Goal: Information Seeking & Learning: Learn about a topic

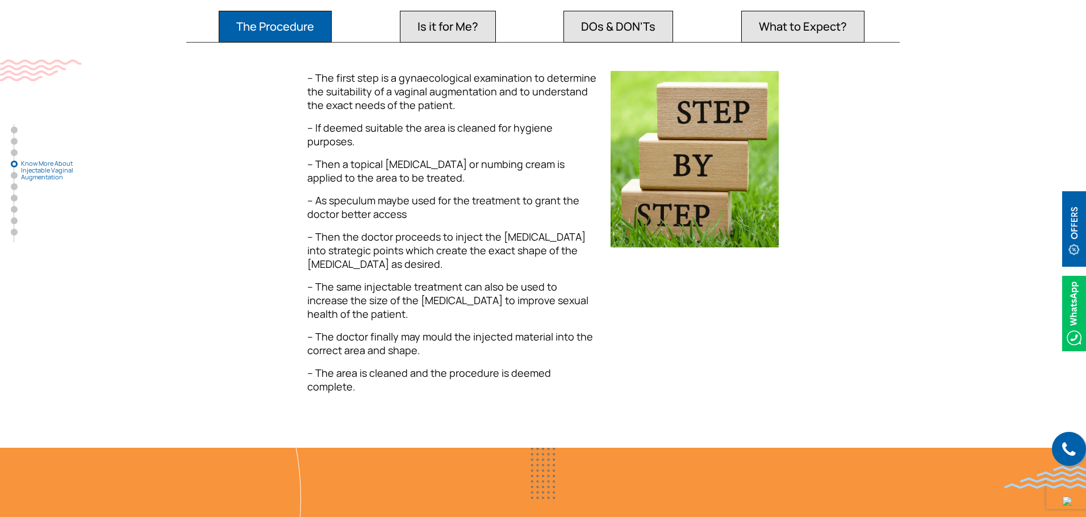
scroll to position [1477, 0]
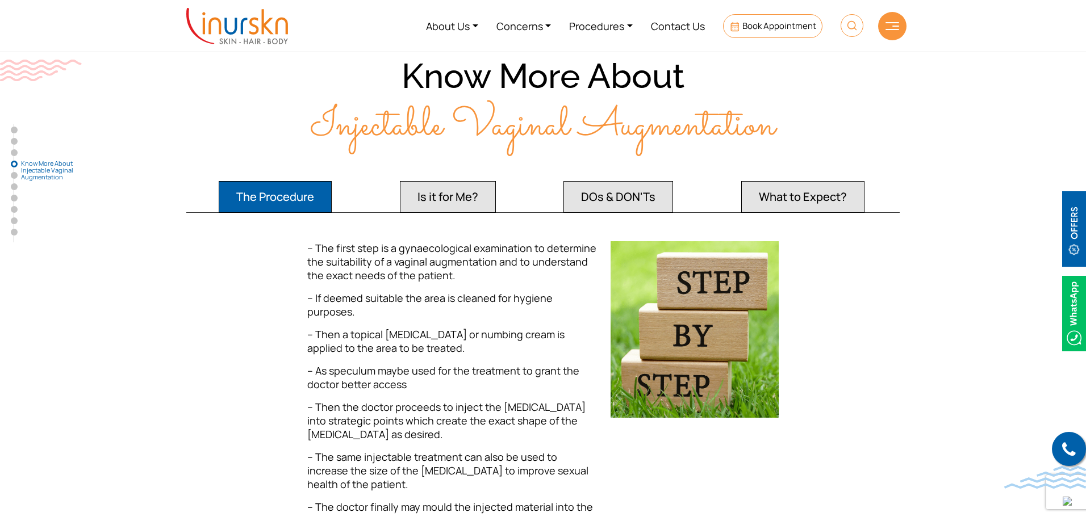
click at [261, 182] on button "The Procedure" at bounding box center [275, 197] width 113 height 32
click at [588, 185] on button "DOs & DON'Ts" at bounding box center [618, 197] width 110 height 32
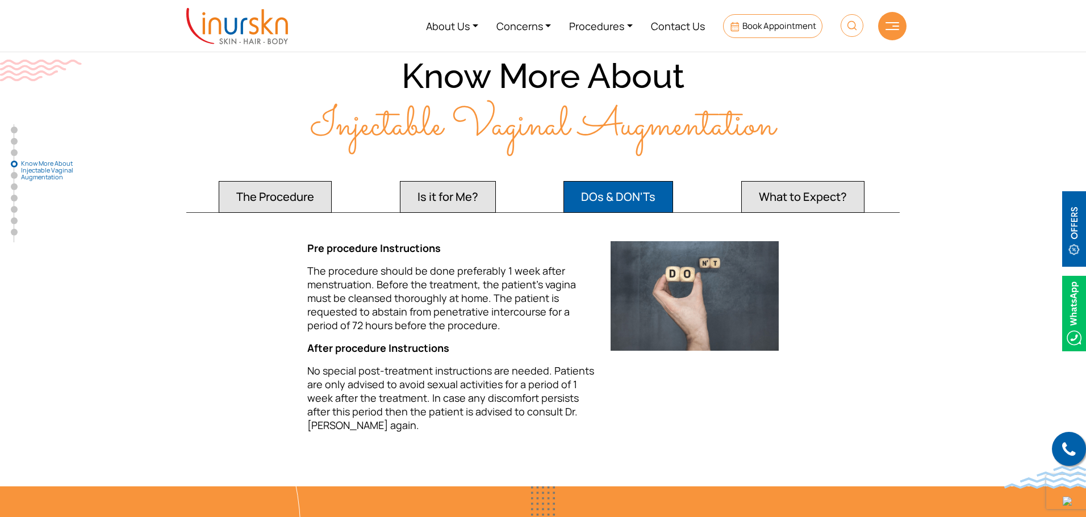
click at [778, 185] on button "What to Expect?" at bounding box center [802, 197] width 123 height 32
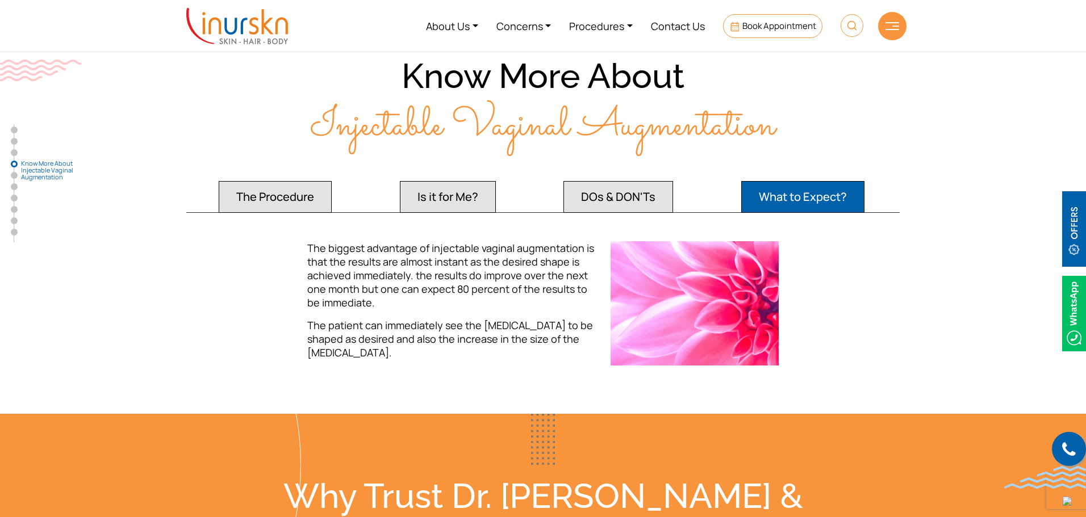
click at [449, 184] on button "Is it for Me?" at bounding box center [448, 197] width 96 height 32
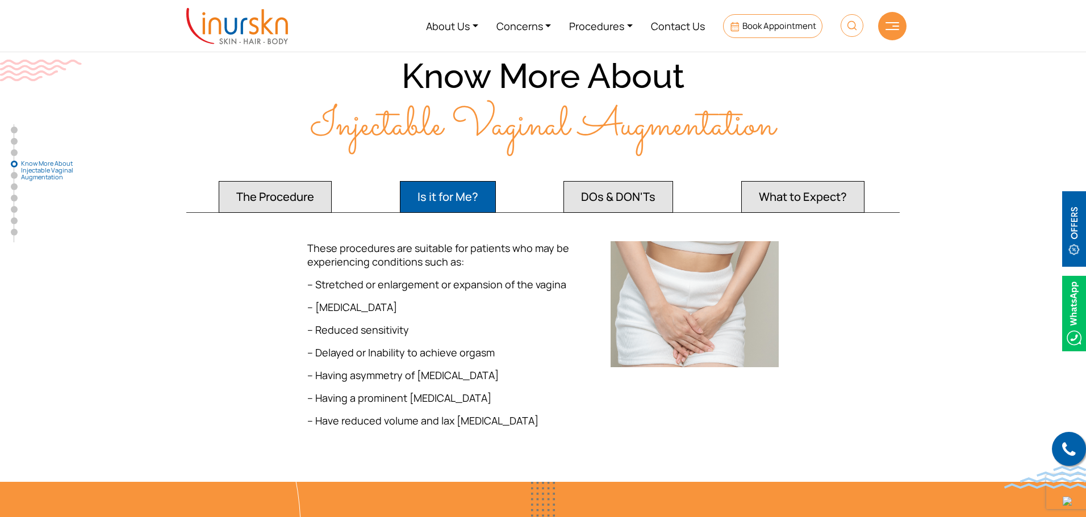
click at [266, 186] on button "The Procedure" at bounding box center [275, 197] width 113 height 32
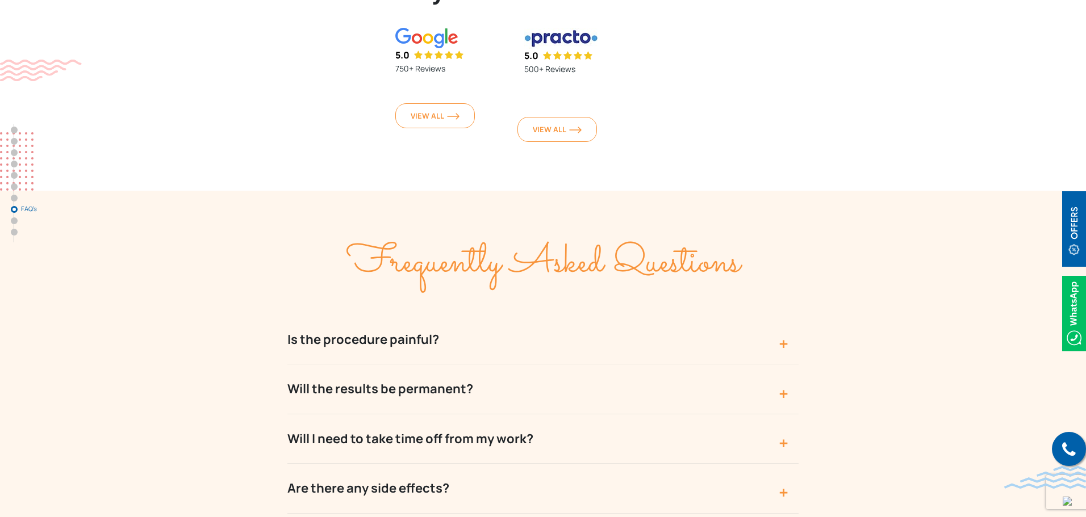
scroll to position [4032, 0]
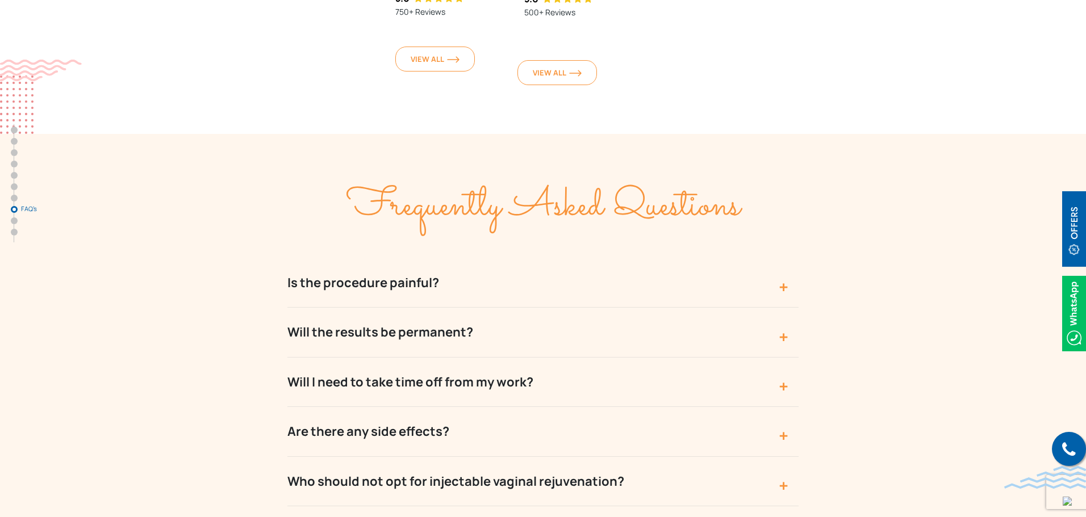
click at [362, 407] on button "Are there any side effects?" at bounding box center [542, 431] width 511 height 49
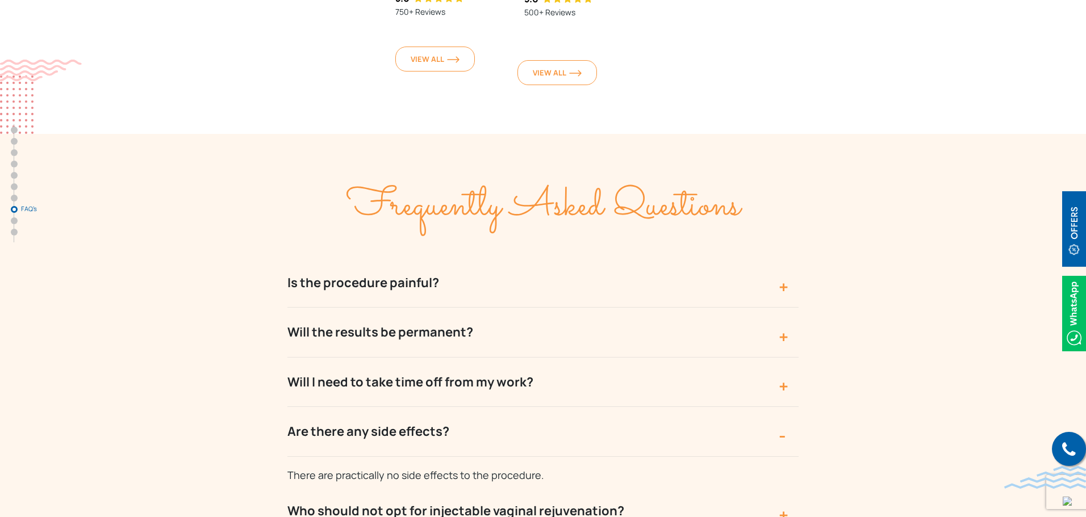
scroll to position [4089, 0]
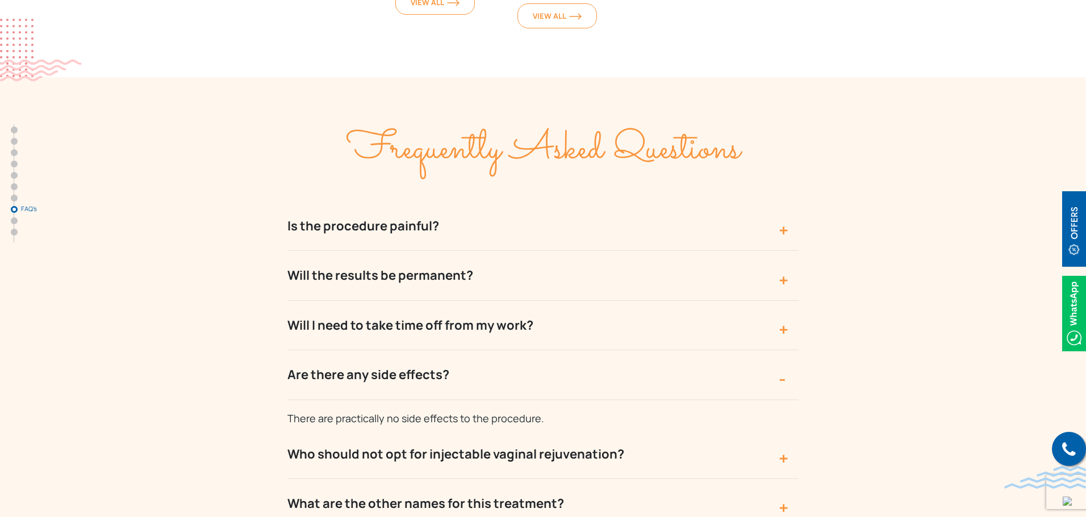
click at [358, 430] on button "Who should not opt for injectable vaginal rejuvenation?" at bounding box center [542, 454] width 511 height 49
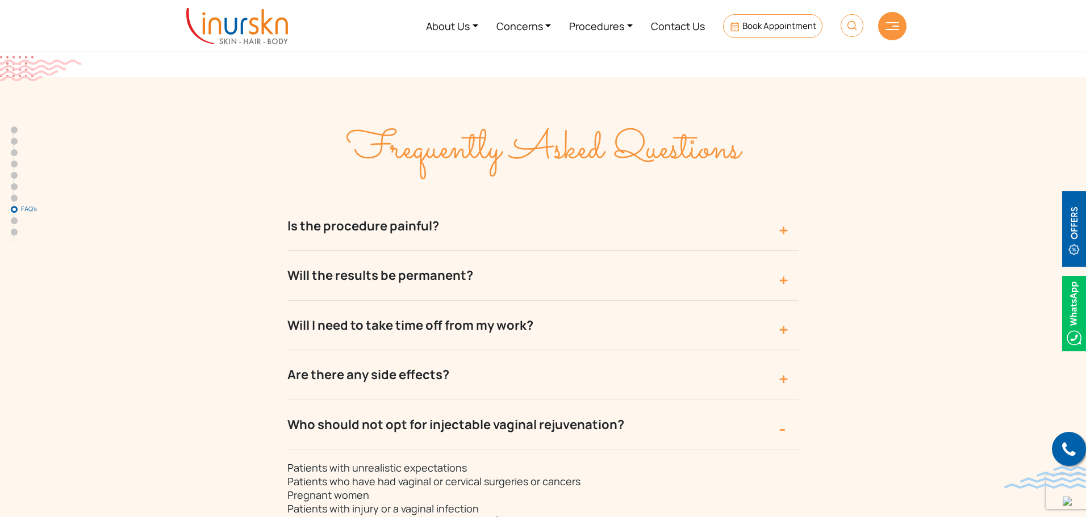
click at [382, 350] on button "Are there any side effects?" at bounding box center [542, 374] width 511 height 49
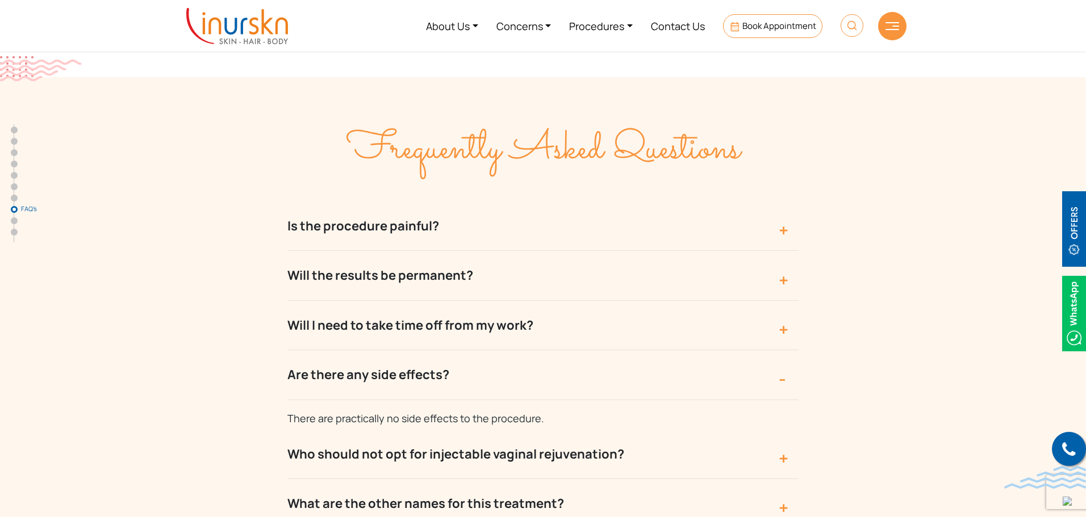
click at [391, 301] on button "Will I need to take time off from my work?" at bounding box center [542, 325] width 511 height 49
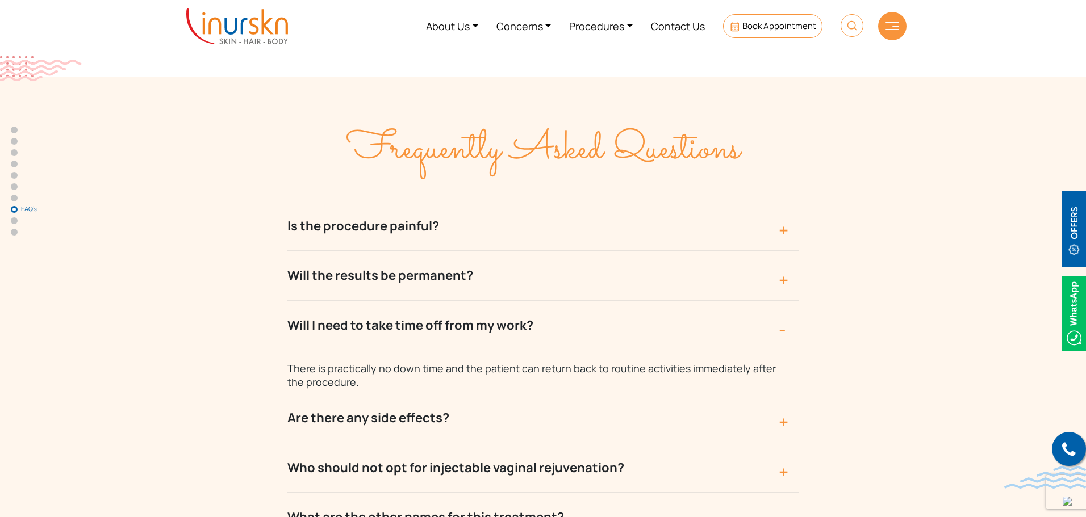
click at [334, 251] on button "Will the results be permanent?" at bounding box center [542, 275] width 511 height 49
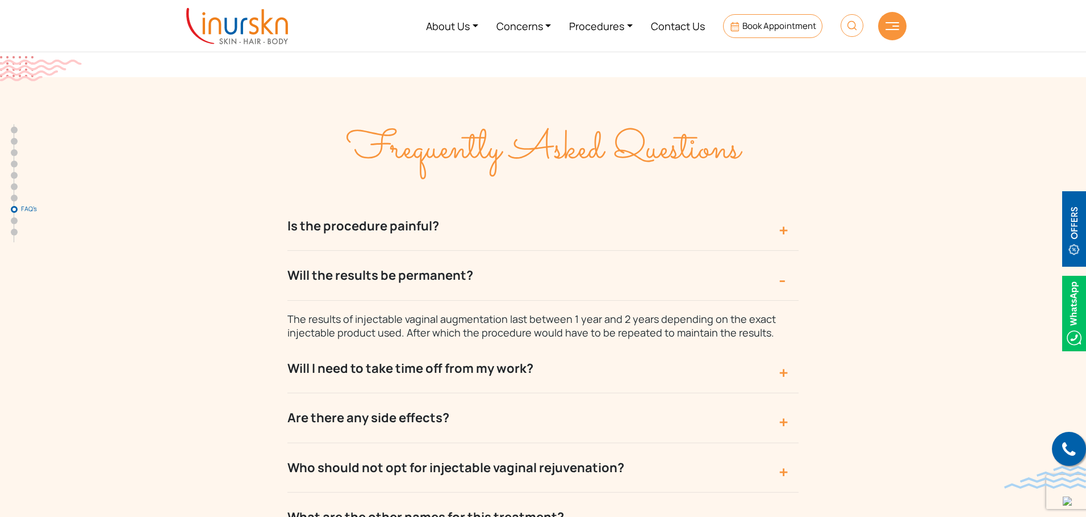
click at [325, 202] on button "Is the procedure painful?" at bounding box center [542, 226] width 511 height 49
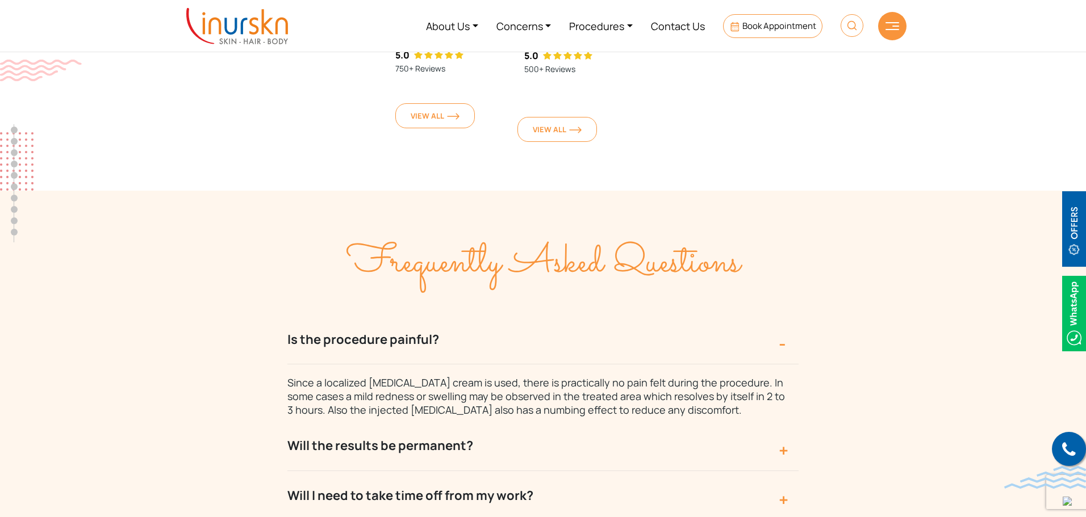
scroll to position [3919, 0]
